Goal: Task Accomplishment & Management: Use online tool/utility

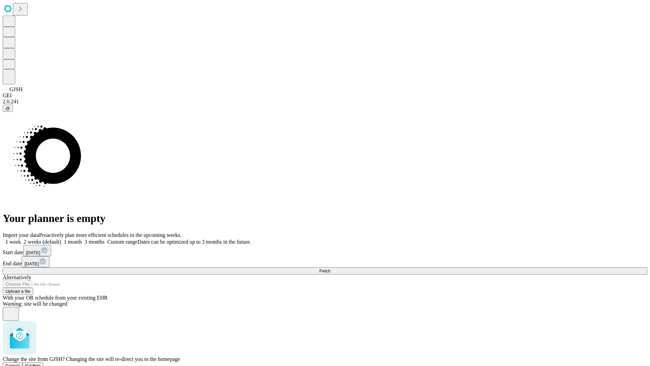
click at [41, 363] on span "Confirm" at bounding box center [33, 365] width 16 height 5
click at [82, 239] on label "1 month" at bounding box center [71, 242] width 21 height 6
click at [330, 268] on span "Fetch" at bounding box center [324, 270] width 11 height 5
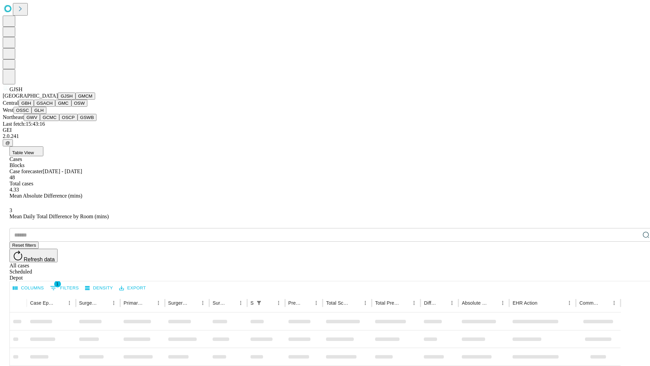
click at [75, 100] on button "GMCM" at bounding box center [85, 95] width 20 height 7
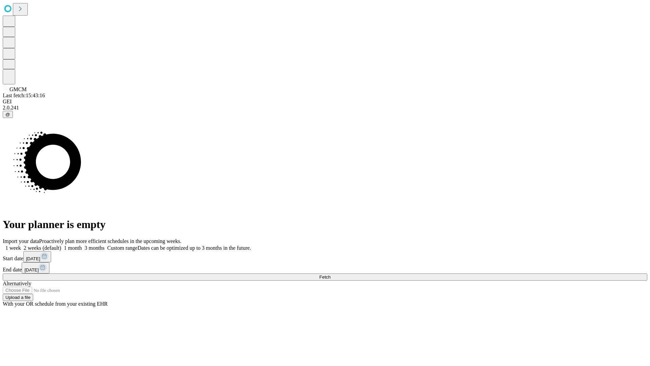
click at [82, 245] on label "1 month" at bounding box center [71, 248] width 21 height 6
click at [330, 274] on span "Fetch" at bounding box center [324, 276] width 11 height 5
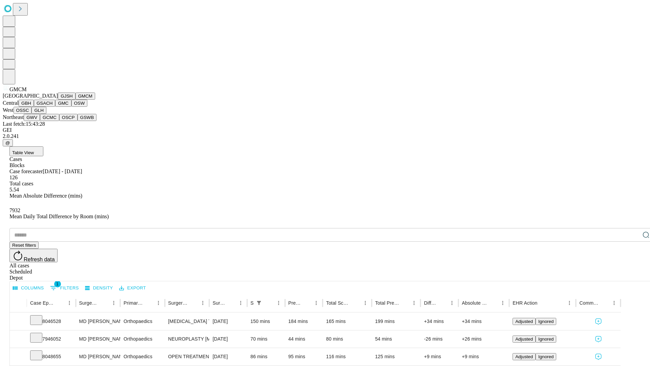
click at [34, 107] on button "GBH" at bounding box center [26, 103] width 15 height 7
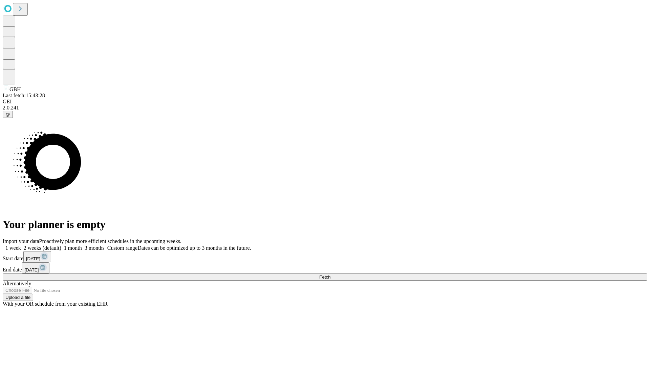
click at [82, 245] on label "1 month" at bounding box center [71, 248] width 21 height 6
click at [330, 274] on span "Fetch" at bounding box center [324, 276] width 11 height 5
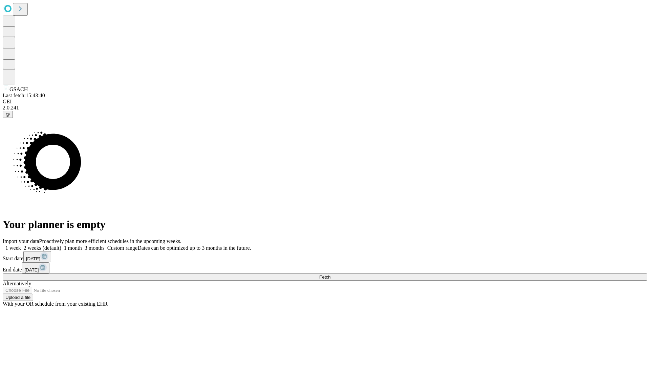
click at [330, 274] on span "Fetch" at bounding box center [324, 276] width 11 height 5
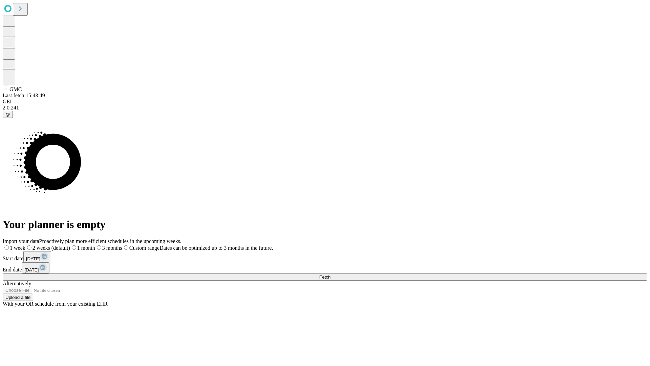
click at [95, 245] on label "1 month" at bounding box center [82, 248] width 25 height 6
click at [330, 274] on span "Fetch" at bounding box center [324, 276] width 11 height 5
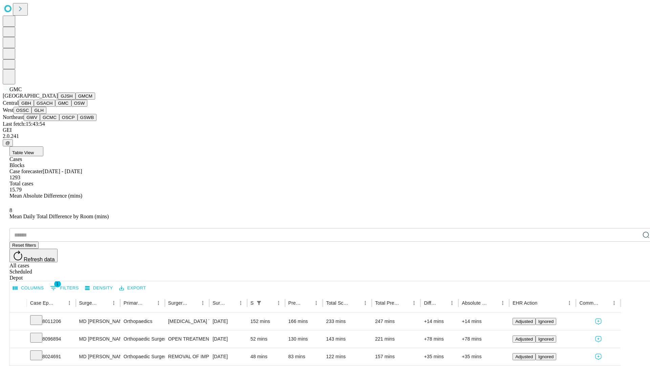
click at [71, 107] on button "OSW" at bounding box center [79, 103] width 16 height 7
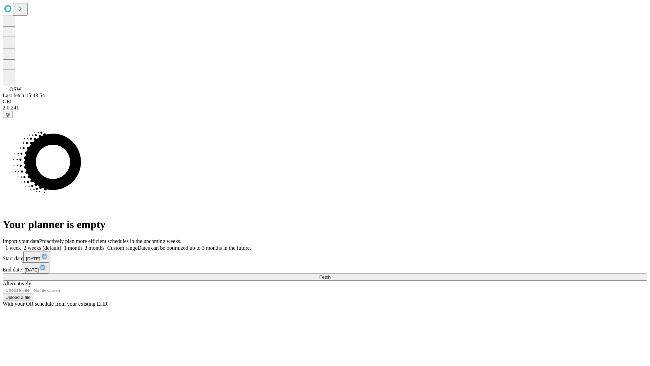
click at [82, 245] on label "1 month" at bounding box center [71, 248] width 21 height 6
click at [330, 274] on span "Fetch" at bounding box center [324, 276] width 11 height 5
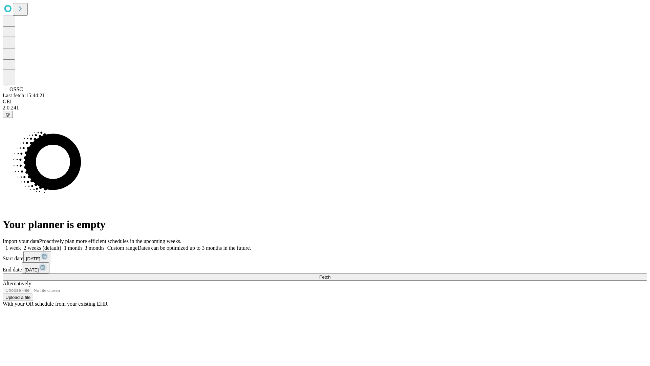
click at [330, 274] on span "Fetch" at bounding box center [324, 276] width 11 height 5
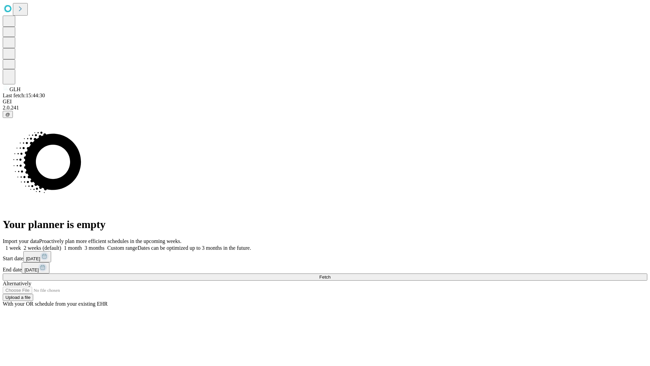
click at [330, 274] on span "Fetch" at bounding box center [324, 276] width 11 height 5
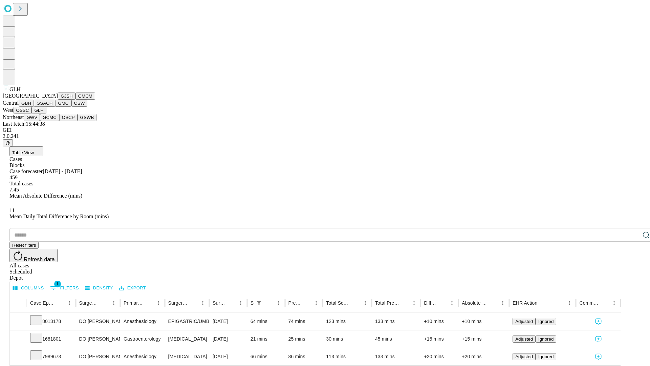
click at [40, 121] on button "GWV" at bounding box center [32, 117] width 16 height 7
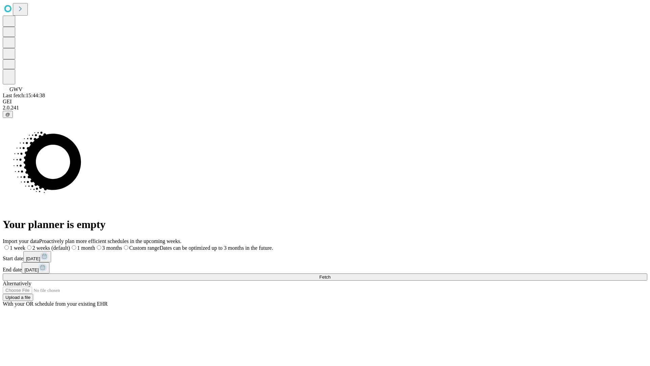
click at [95, 245] on label "1 month" at bounding box center [82, 248] width 25 height 6
click at [330, 274] on span "Fetch" at bounding box center [324, 276] width 11 height 5
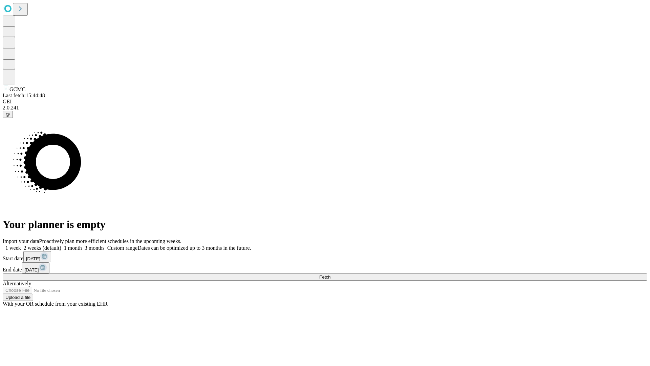
click at [82, 245] on label "1 month" at bounding box center [71, 248] width 21 height 6
click at [330, 274] on span "Fetch" at bounding box center [324, 276] width 11 height 5
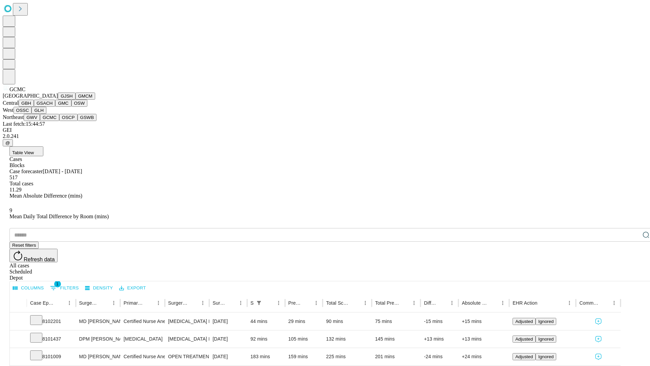
click at [59, 121] on button "OSCP" at bounding box center [68, 117] width 18 height 7
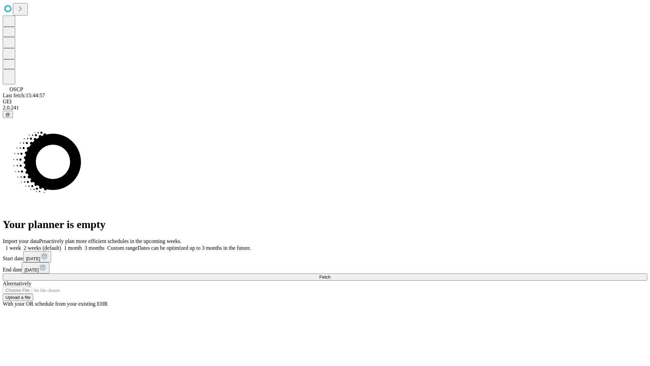
click at [82, 245] on label "1 month" at bounding box center [71, 248] width 21 height 6
click at [330, 274] on span "Fetch" at bounding box center [324, 276] width 11 height 5
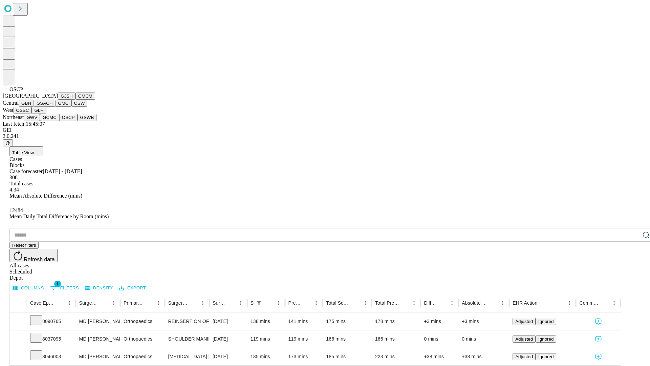
click at [78, 121] on button "GSWB" at bounding box center [87, 117] width 19 height 7
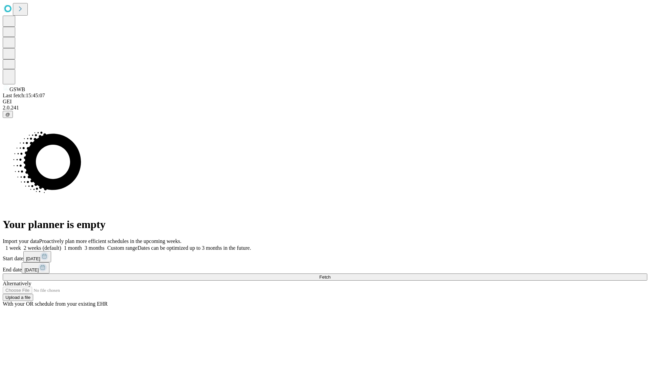
click at [82, 245] on label "1 month" at bounding box center [71, 248] width 21 height 6
click at [330, 274] on span "Fetch" at bounding box center [324, 276] width 11 height 5
